Goal: Task Accomplishment & Management: Use online tool/utility

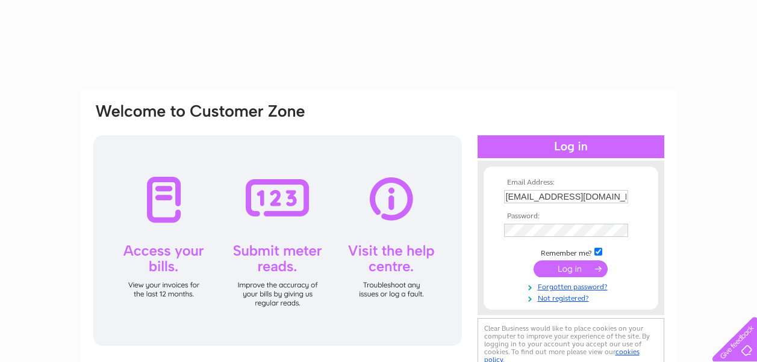
click at [570, 270] on input "submit" at bounding box center [570, 269] width 74 height 17
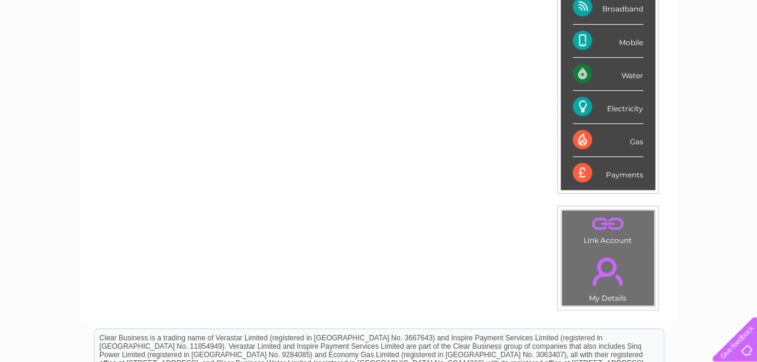
scroll to position [284, 0]
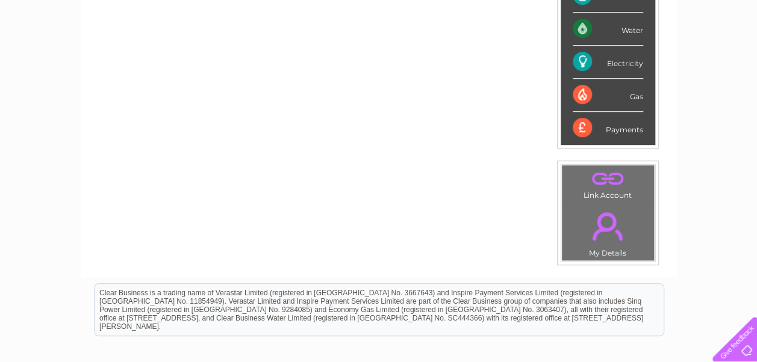
drag, startPoint x: 754, startPoint y: 235, endPoint x: 756, endPoint y: 178, distance: 56.6
click at [756, 178] on div "My Clear Business Login Details My Details My Preferences Link Account My Accou…" at bounding box center [378, 145] width 757 height 677
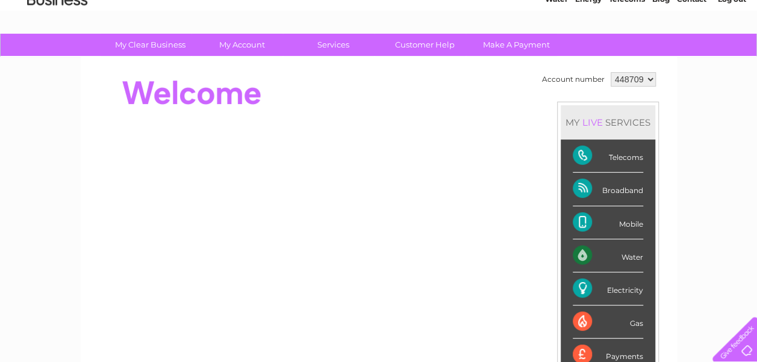
scroll to position [17, 0]
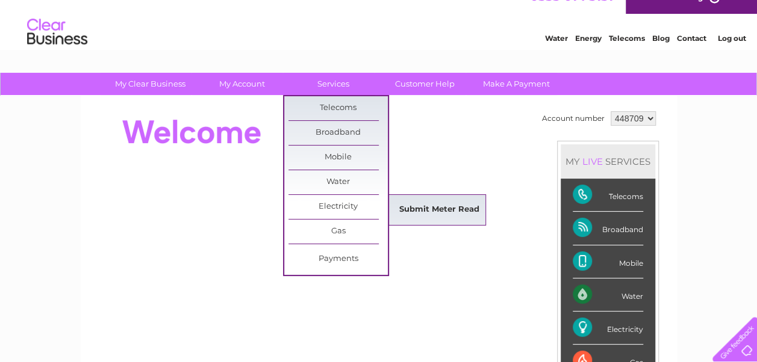
click at [431, 214] on link "Submit Meter Read" at bounding box center [439, 210] width 99 height 24
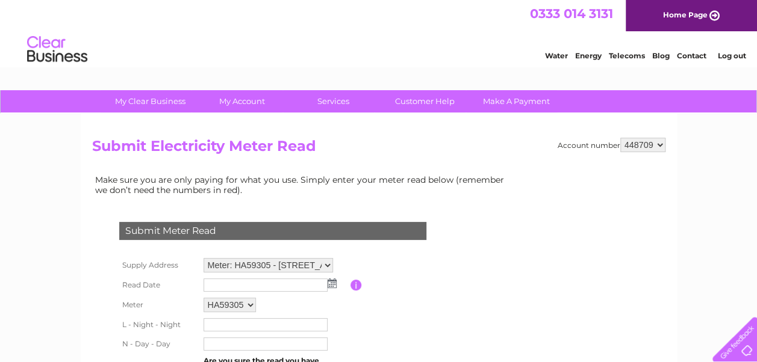
click at [329, 287] on img at bounding box center [332, 284] width 9 height 10
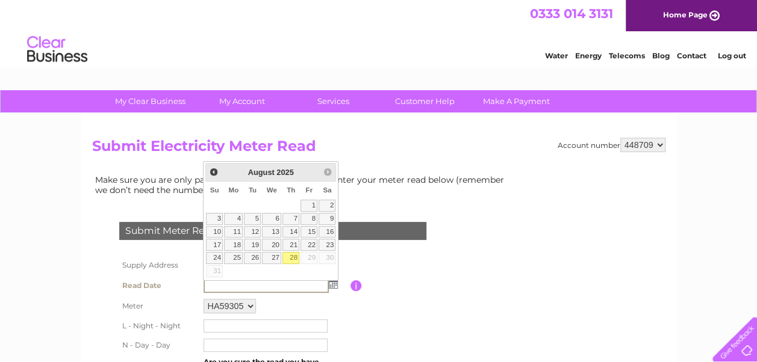
click at [293, 253] on link "28" at bounding box center [290, 258] width 17 height 12
type input "2025/08/28"
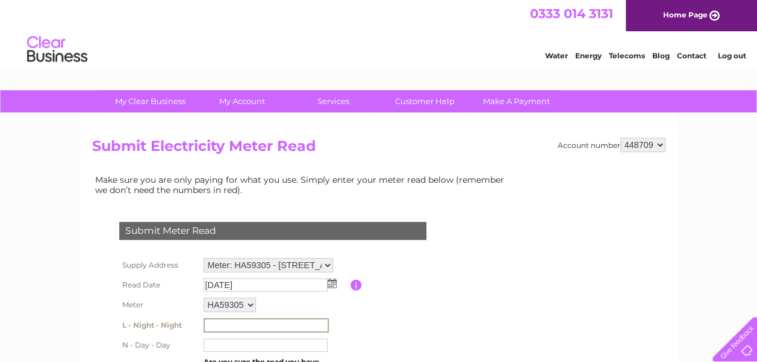
click at [283, 326] on input "text" at bounding box center [265, 325] width 125 height 14
type input "6752"
click at [273, 346] on input "text" at bounding box center [265, 345] width 124 height 13
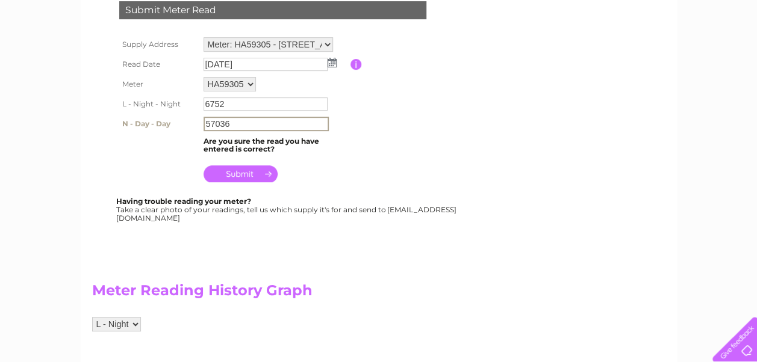
scroll to position [222, 0]
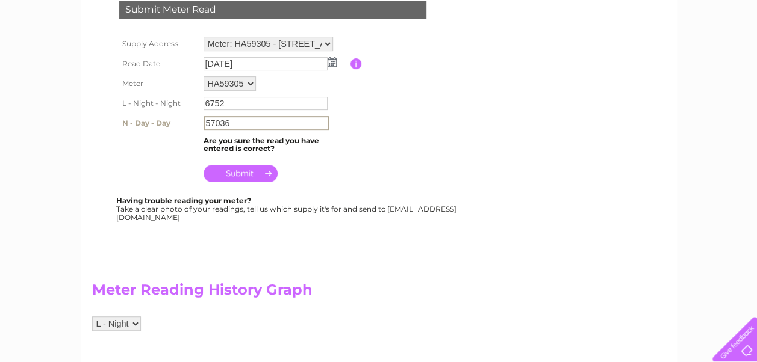
type input "57036"
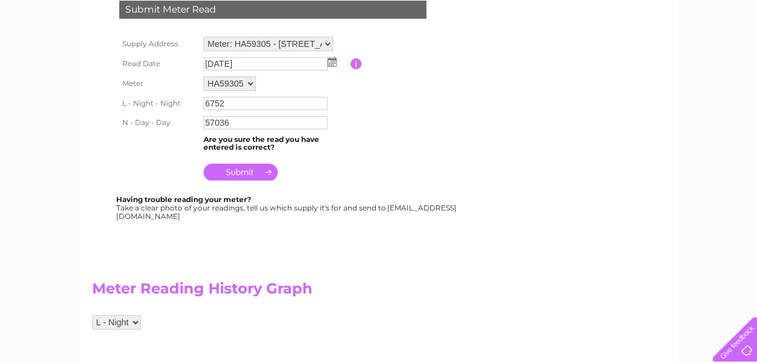
click at [237, 172] on input "submit" at bounding box center [240, 172] width 74 height 17
